Goal: Task Accomplishment & Management: Use online tool/utility

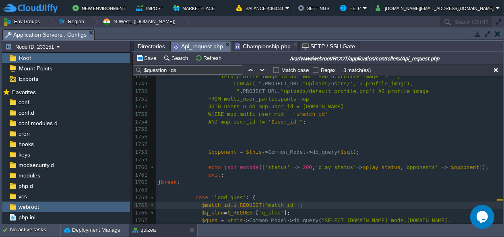
scroll to position [9606, 0]
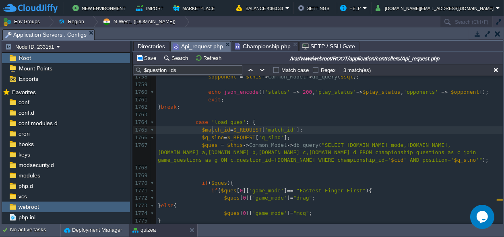
click at [211, 129] on span "$match_id" at bounding box center [216, 130] width 28 height 6
type textarea "$match_id"
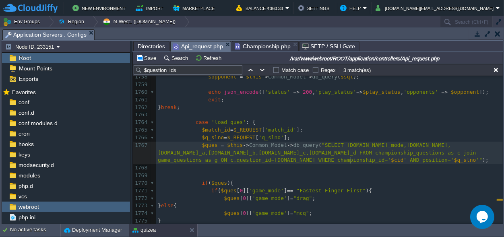
scroll to position [0, 0]
click at [391, 159] on span "$cid" at bounding box center [397, 160] width 12 height 6
type textarea "$cid"
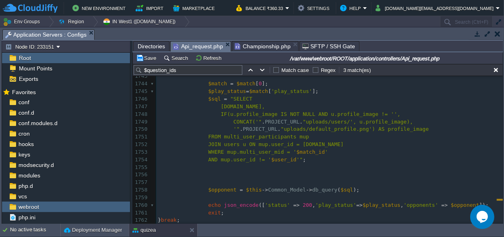
scroll to position [9493, 0]
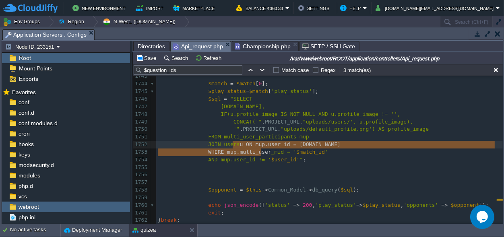
type textarea "multi_user"
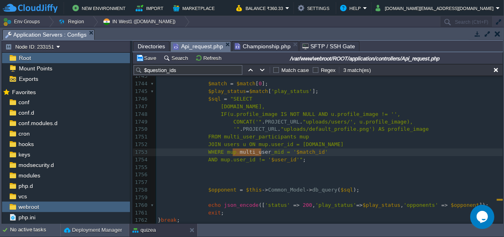
drag, startPoint x: 261, startPoint y: 152, endPoint x: 233, endPoint y: 153, distance: 27.8
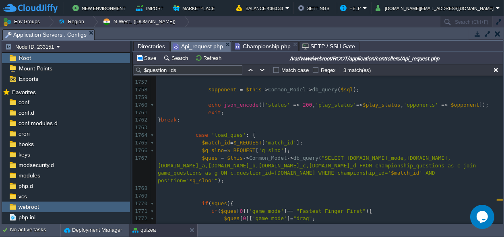
scroll to position [9606, 0]
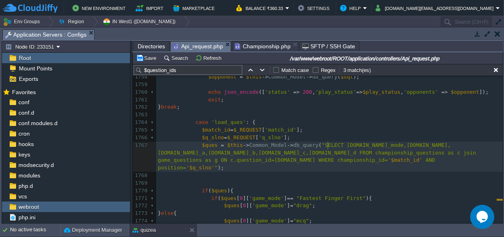
click at [381, 149] on pre "$ques = $this -> Common_Model -> db_query ( "SELECT [DOMAIN_NAME]_mode,[DOMAIN_…" at bounding box center [329, 157] width 346 height 30
click at [382, 149] on div "xxxxxxxxxx } break ; 1733 ​ 1734 case 'search_opponent' : { 1735 $match_id = $_…" at bounding box center [329, 92] width 346 height 417
click at [383, 150] on span ""SELECT [DOMAIN_NAME]_mode,[DOMAIN_NAME],[DOMAIN_NAME]_a,[DOMAIN_NAME]_b,[DOMAI…" at bounding box center [318, 152] width 321 height 21
type textarea "championship_questions"
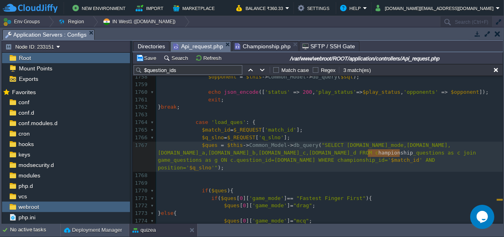
type textarea "championship"
drag, startPoint x: 399, startPoint y: 153, endPoint x: 366, endPoint y: 153, distance: 33.4
type textarea "championship"
drag, startPoint x: 287, startPoint y: 160, endPoint x: 252, endPoint y: 161, distance: 35.0
paste textarea
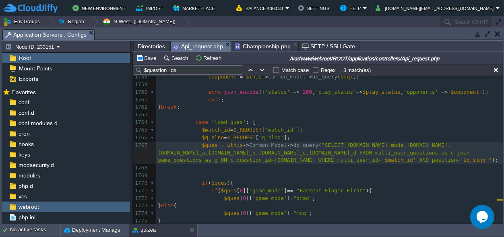
click at [253, 161] on div "xxxxxxxxxx } break ; 1733 ​ 1734 case 'search_opponent' : { 1735 $match_id = $_…" at bounding box center [329, 89] width 346 height 410
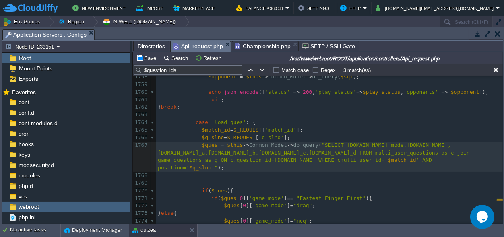
type textarea "c."
click at [344, 161] on span "' AND position='" at bounding box center [307, 164] width 299 height 14
type textarea "c."
click at [290, 161] on div "xxxxxxxxxx } break ; 1733 ​ 1734 case 'search_opponent' : { 1735 $match_id = $_…" at bounding box center [329, 92] width 346 height 417
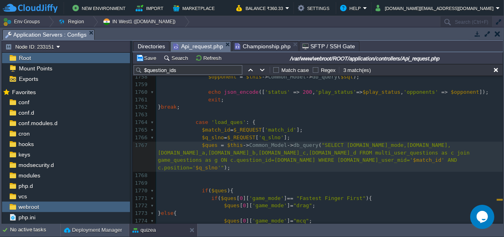
type textarea "m"
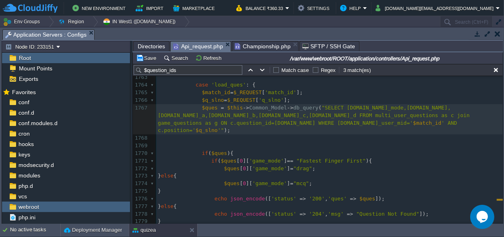
scroll to position [9607, 0]
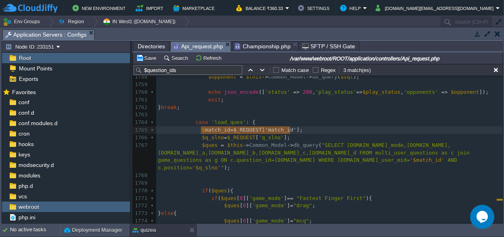
type textarea "$match_id=$_REQUEST['match_id'];"
drag, startPoint x: 301, startPoint y: 132, endPoint x: 197, endPoint y: 128, distance: 104.3
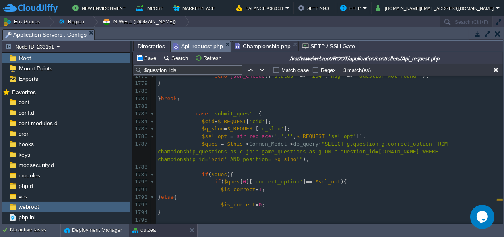
scroll to position [9794, 0]
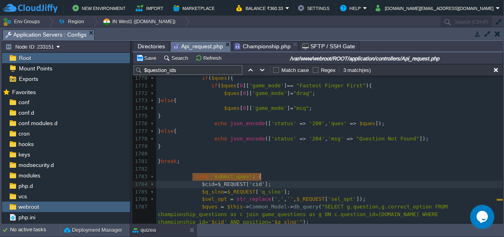
type textarea "$cid=$_REQUEST['cid'];"
drag, startPoint x: 261, startPoint y: 175, endPoint x: 198, endPoint y: 178, distance: 63.2
paste textarea
click at [216, 176] on div "xxxxxxxxxx $match_id = $_REQUEST [ 'match_id' ]; 1761 exit ; 1762 } break ; 176…" at bounding box center [329, 196] width 346 height 424
type textarea "$match_id"
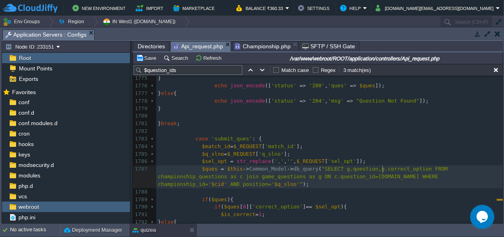
click at [224, 181] on span "$cid" at bounding box center [217, 184] width 12 height 6
type textarea "$cid"
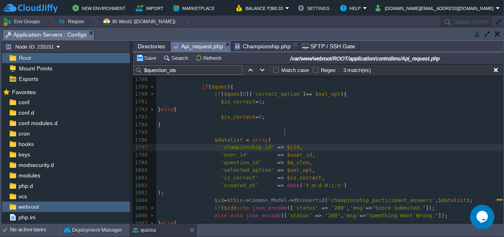
click at [287, 144] on span "$cid" at bounding box center [293, 147] width 12 height 6
type textarea "$cid"
paste textarea
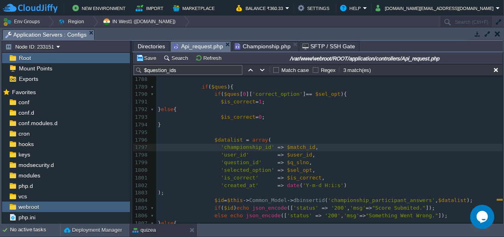
click at [230, 132] on div "xxxxxxxxxx $match_id = $_REQUEST [ 'match_id' ]; 1761 exit ; 1762 } break ; 176…" at bounding box center [329, 72] width 346 height 478
paste textarea "_"
type textarea "_mid"
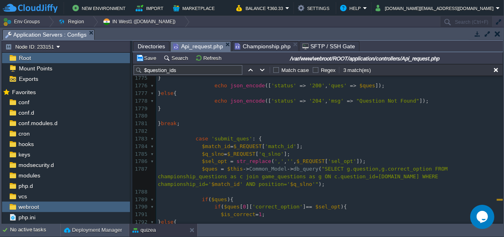
scroll to position [9818, 0]
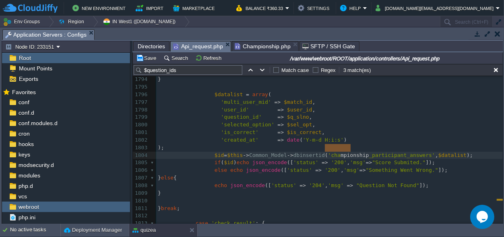
type textarea "championship"
drag, startPoint x: 350, startPoint y: 148, endPoint x: 323, endPoint y: 148, distance: 27.4
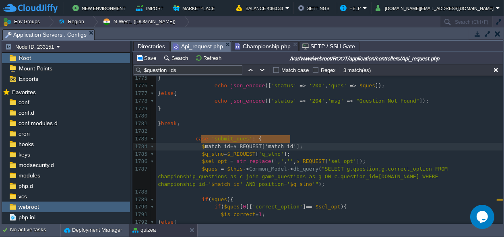
type textarea "$match_id=$_REQUEST['match_id'];"
drag, startPoint x: 305, startPoint y: 137, endPoint x: 199, endPoint y: 138, distance: 105.8
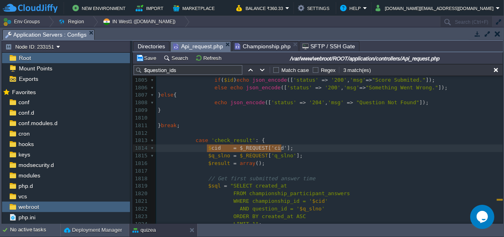
type textarea "$cid = $_REQUEST['cid'];"
drag, startPoint x: 286, startPoint y: 148, endPoint x: 205, endPoint y: 150, distance: 80.9
click at [312, 200] on span "$cid" at bounding box center [318, 201] width 12 height 6
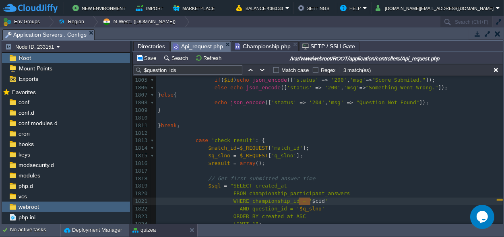
type textarea "$cid"
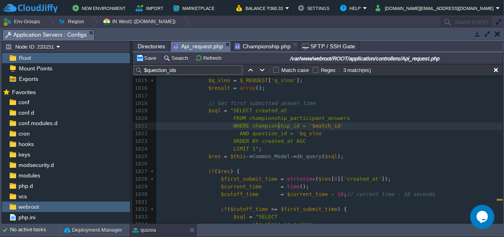
scroll to position [0, 0]
click at [280, 125] on div "xxxxxxxxxx $match_id = $_REQUEST [ 'match_id' ]; 1794 } 1795 ​ 1796 $datalist =…" at bounding box center [329, 119] width 346 height 402
type textarea "championship"
drag, startPoint x: 278, startPoint y: 127, endPoint x: 244, endPoint y: 125, distance: 34.7
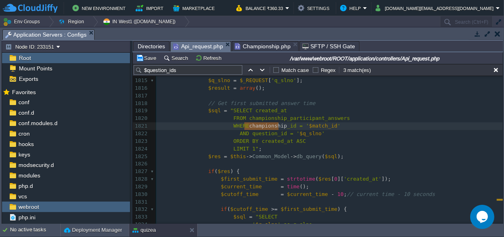
paste textarea
type textarea "m"
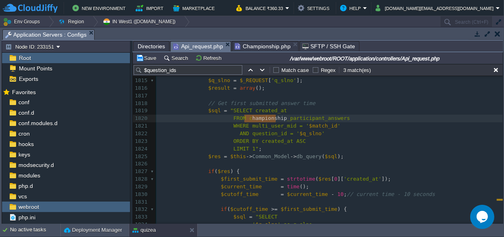
scroll to position [0, 34]
drag, startPoint x: 275, startPoint y: 118, endPoint x: 242, endPoint y: 121, distance: 33.1
type textarea "'"
type textarea "​"
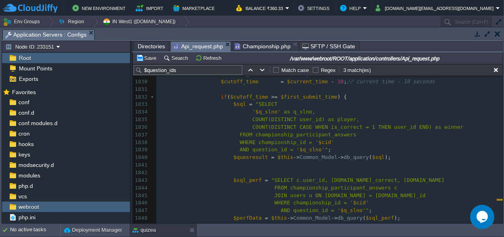
scroll to position [10058, 0]
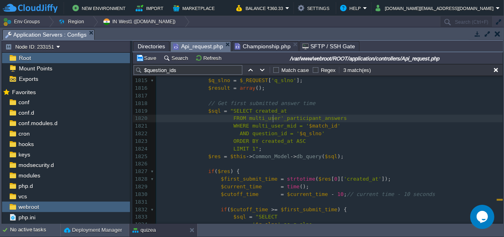
click at [272, 117] on span "FROM multi_user'_participant_answers" at bounding box center [289, 118] width 113 height 6
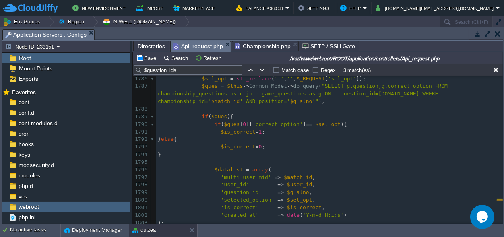
scroll to position [9794, 0]
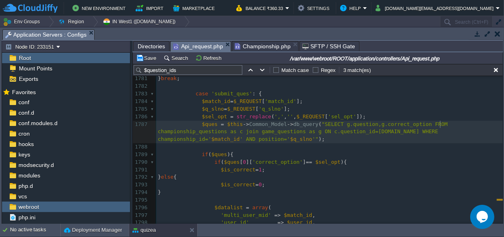
click at [441, 124] on div "xxxxxxxxxx FROM multi_user_participant_answers 1771 if ( $ques [ 0 ][ 'game_mod…" at bounding box center [329, 169] width 346 height 341
type textarea "championship_questions"
type textarea "championship"
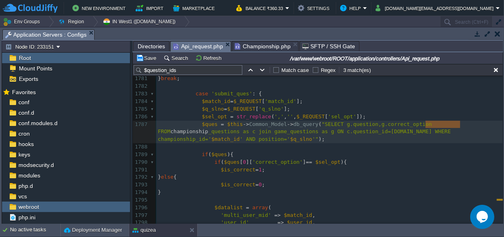
drag, startPoint x: 460, startPoint y: 122, endPoint x: 429, endPoint y: 125, distance: 31.5
type textarea "championship"
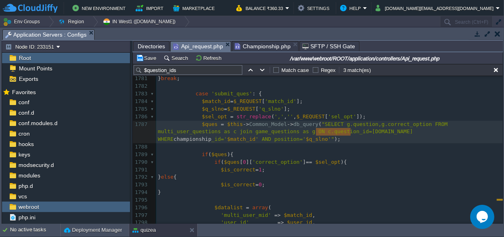
drag, startPoint x: 349, startPoint y: 131, endPoint x: 317, endPoint y: 134, distance: 32.3
paste textarea
type textarea "m"
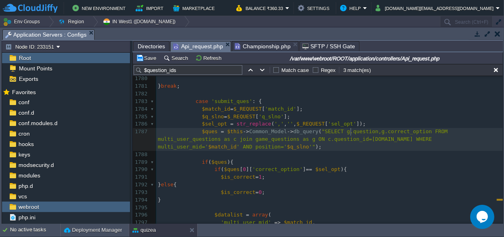
scroll to position [9829, 0]
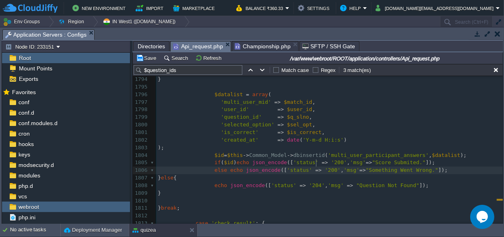
click at [325, 167] on span "'200'" at bounding box center [333, 170] width 16 height 6
type textarea "5"
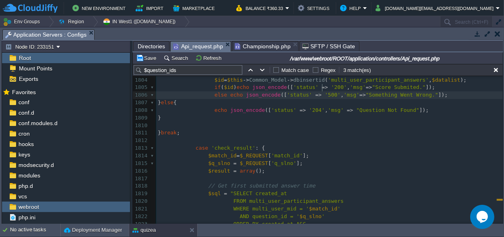
click at [321, 86] on div "xxxxxxxxxx FROM multi_user_participant_answers 1780 1781 } break ; 1782 1783 ca…" at bounding box center [329, 91] width 346 height 424
type textarea "204"
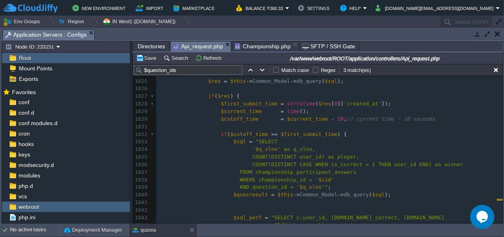
scroll to position [0, 0]
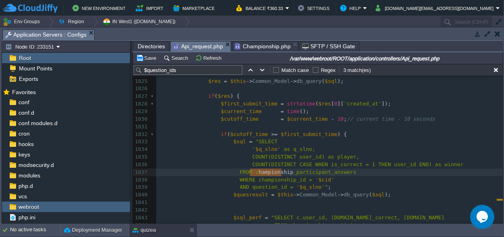
type textarea "championship"
drag, startPoint x: 281, startPoint y: 172, endPoint x: 248, endPoint y: 172, distance: 33.4
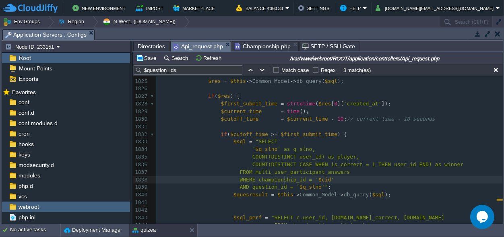
scroll to position [0, 0]
type textarea "championship"
drag, startPoint x: 284, startPoint y: 179, endPoint x: 257, endPoint y: 179, distance: 27.8
paste textarea
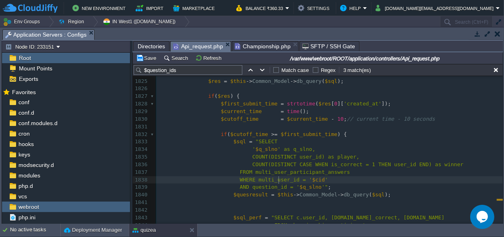
scroll to position [0, 0]
click at [305, 179] on div "xxxxxxxxxx FROM multi_user_participant_answers 1804 $id = $this -> Common_Model…" at bounding box center [329, 107] width 346 height 379
type textarea "$cid"
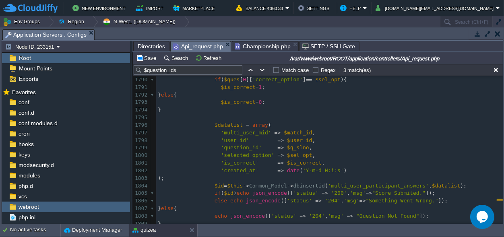
scroll to position [9870, 0]
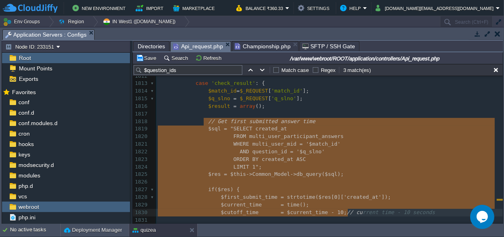
type textarea "-"
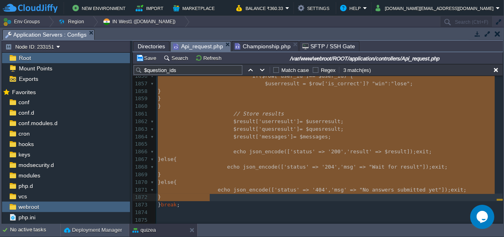
drag, startPoint x: 204, startPoint y: 140, endPoint x: 247, endPoint y: 194, distance: 68.9
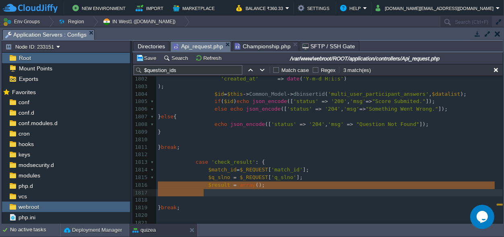
type textarea "$result = array();"
drag, startPoint x: 207, startPoint y: 190, endPoint x: 135, endPoint y: 187, distance: 72.1
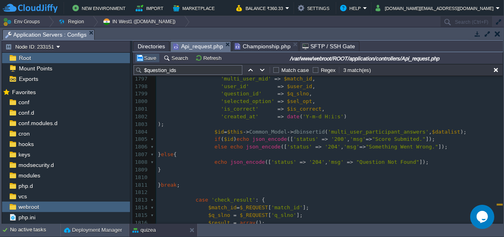
drag, startPoint x: 147, startPoint y: 60, endPoint x: 157, endPoint y: 63, distance: 10.6
click at [148, 60] on button "Save" at bounding box center [147, 57] width 23 height 7
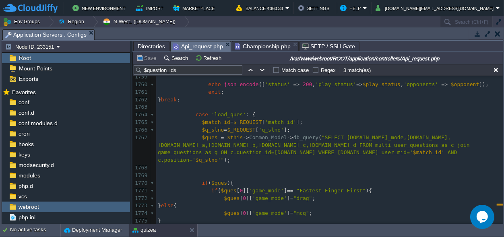
scroll to position [9554, 0]
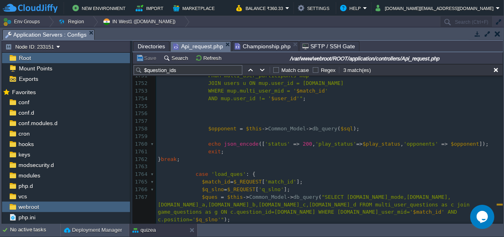
click at [220, 175] on span "'load_ques'" at bounding box center [228, 174] width 35 height 6
type textarea "load_ques"
click at [266, 181] on span "'match_id'" at bounding box center [280, 182] width 31 height 6
type textarea "match_id"
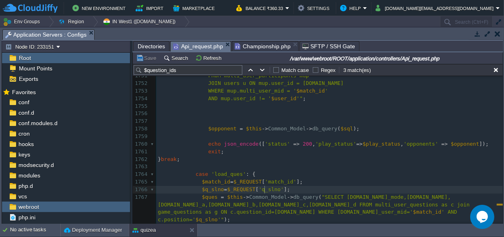
click at [265, 189] on div "xxxxxxxxxx ​ 1741 exit ; 1742 } 1743 ​ 1744 $match = $match [ 0 ]; 1745 $play_s…" at bounding box center [329, 163] width 346 height 334
type textarea "q_slno"
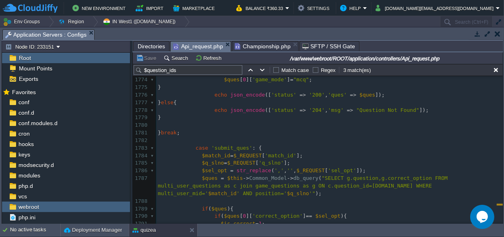
scroll to position [9780, 0]
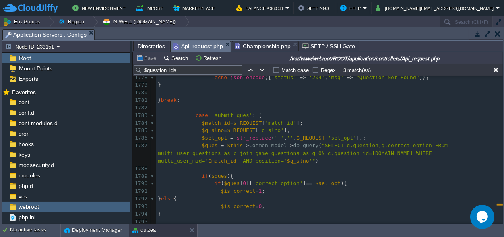
click at [226, 112] on span "'submit_ques'" at bounding box center [231, 115] width 41 height 6
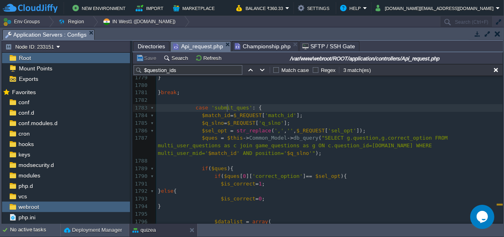
type textarea "submit_ques"
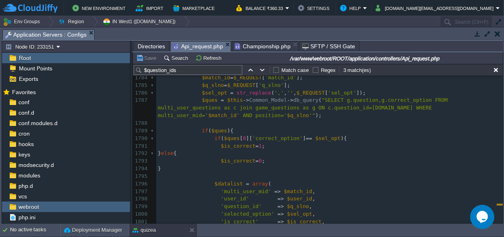
click at [335, 89] on pre "$sel_opt = str_replace ( ',' , '' , $_REQUEST [ 'sel_opt' ]);" at bounding box center [329, 93] width 346 height 8
type textarea "sel_opt"
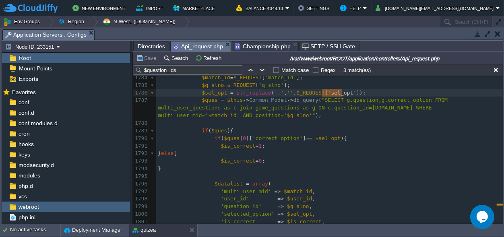
click at [385, 218] on pre "'is_correct' => $is_correct ," at bounding box center [329, 222] width 346 height 8
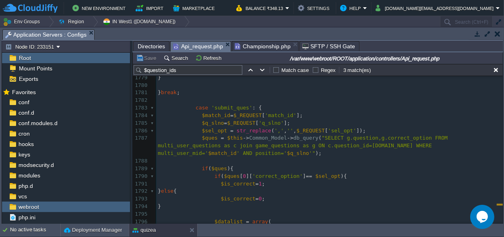
scroll to position [9780, 0]
click at [282, 123] on pre "$q_slno = $_REQUEST [ 'q_slno' ];" at bounding box center [329, 123] width 346 height 8
click at [369, 130] on pre "$sel_opt = str_replace ( ',' , '' , $_REQUEST [ 'sel_opt' ]);" at bounding box center [329, 131] width 346 height 8
click at [286, 124] on pre "$q_slno = $_REQUEST [ 'q_slno' ];" at bounding box center [329, 123] width 346 height 8
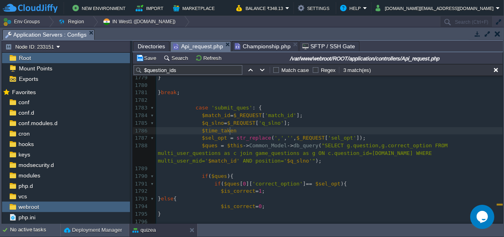
scroll to position [0, 31]
type textarea "$time_taken="
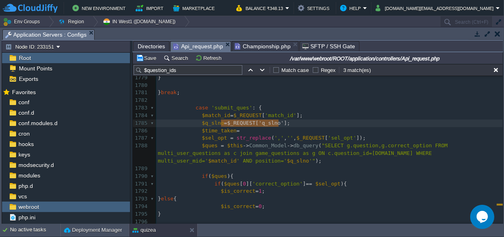
type textarea "$_REQUEST['q_slno'];"
drag, startPoint x: 296, startPoint y: 121, endPoint x: 221, endPoint y: 124, distance: 74.9
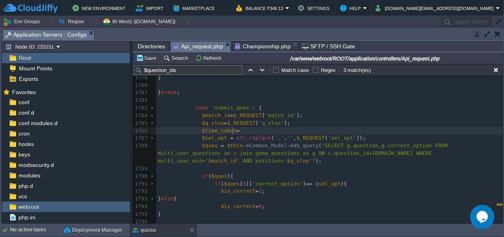
scroll to position [0, 0]
click at [259, 132] on pre "$time_taken =" at bounding box center [329, 131] width 346 height 8
paste textarea "$time_taken"
click at [213, 130] on div "xxxxxxxxxx ​ 1769 ​ 1770 if ( $ques ){ 1771 if ( $ques [ 0 ][ 'game_mode' ] == …" at bounding box center [329, 172] width 346 height 349
type textarea "$time_taken"
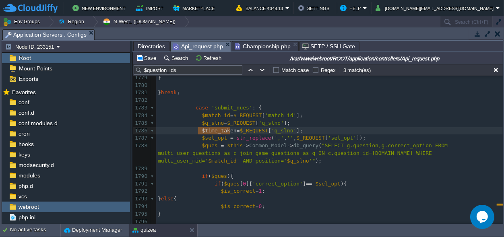
type textarea "q_slno"
paste textarea
click at [271, 130] on span "'$time_taken'" at bounding box center [291, 131] width 41 height 6
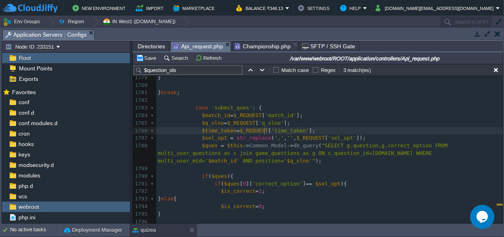
click at [320, 126] on pre "$q_slno = $_REQUEST [ 'q_slno' ];" at bounding box center [329, 123] width 346 height 8
click at [303, 128] on div "xxxxxxxxxx ​ 1769 ​ 1770 if ( $ques ){ 1771 if ( $ques [ 0 ][ 'game_mode' ] == …" at bounding box center [329, 172] width 346 height 349
click at [305, 130] on pre "$time_taken = $_REQUEST [ 'time_taken' ];" at bounding box center [329, 131] width 346 height 8
click at [203, 130] on span "$time_taken" at bounding box center [219, 131] width 35 height 6
type textarea "$time_taken"
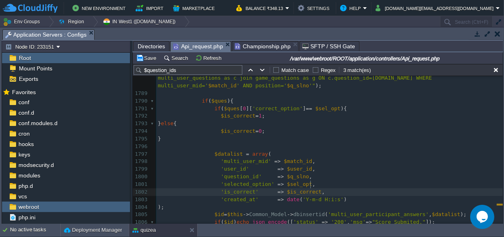
click at [315, 188] on pre "'is_correct' => $is_correct ," at bounding box center [329, 192] width 346 height 8
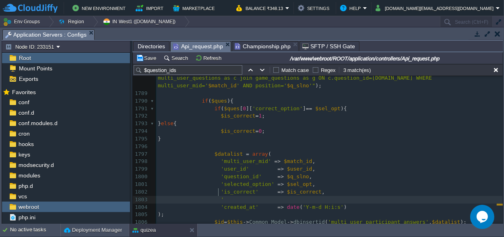
type textarea "''"
type textarea "=>"
paste textarea ";"
type textarea "$;"
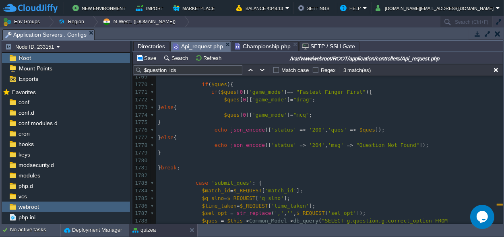
scroll to position [0, 0]
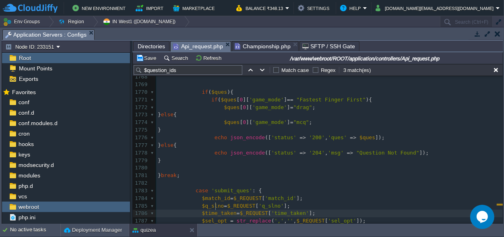
click at [214, 210] on span "$time_taken" at bounding box center [219, 213] width 35 height 6
type textarea "$time_taken"
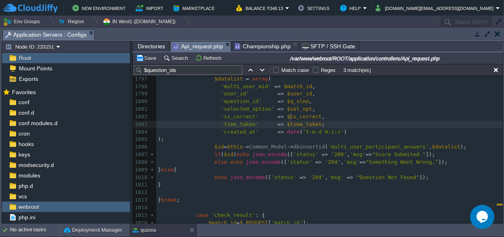
click at [291, 116] on div "xxxxxxxxxx ​ 1788 $ques = $this -> Common_Model -> db_query ( "SELECT g.questio…" at bounding box center [329, 147] width 346 height 311
type textarea "$time_taken"
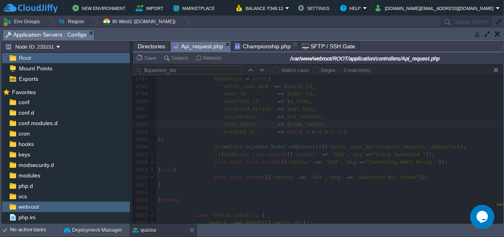
click at [314, 115] on div at bounding box center [318, 144] width 370 height 160
click at [312, 115] on div at bounding box center [318, 144] width 370 height 160
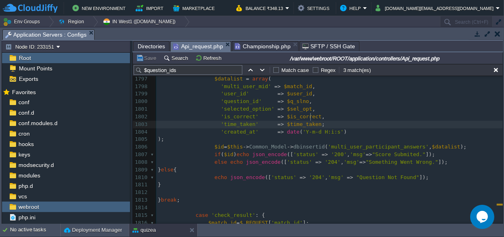
scroll to position [0, 0]
click at [312, 117] on div "xxxxxxxxxx ​ 1788 $ques = $this -> Common_Model -> db_query ( "SELECT g.questio…" at bounding box center [329, 147] width 346 height 311
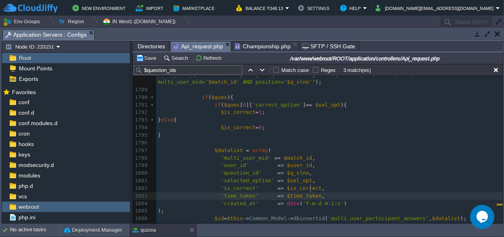
scroll to position [9855, 0]
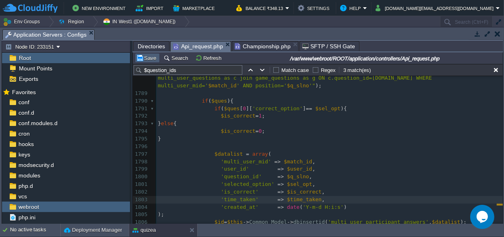
type textarea ","
click at [152, 60] on button "Save" at bounding box center [147, 57] width 23 height 7
